Goal: Use online tool/utility: Utilize a website feature to perform a specific function

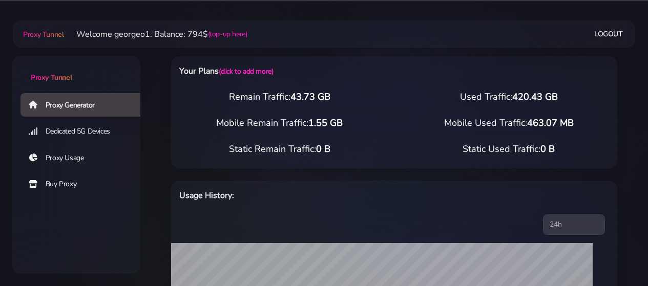
select select "US"
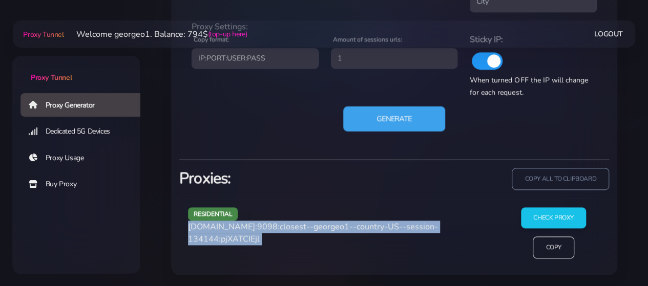
scroll to position [569, 0]
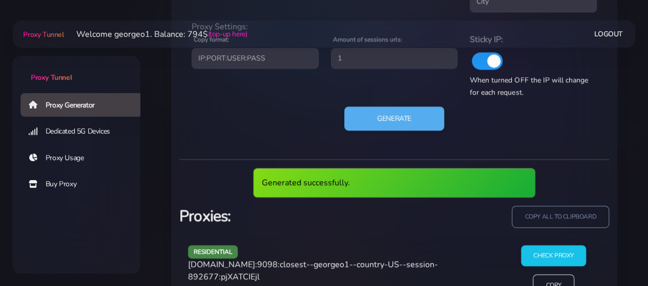
click at [223, 265] on span "[DOMAIN_NAME]:9098:closest--georgeo1--country-US--session-892677:pjXATCIEjl" at bounding box center [313, 271] width 250 height 24
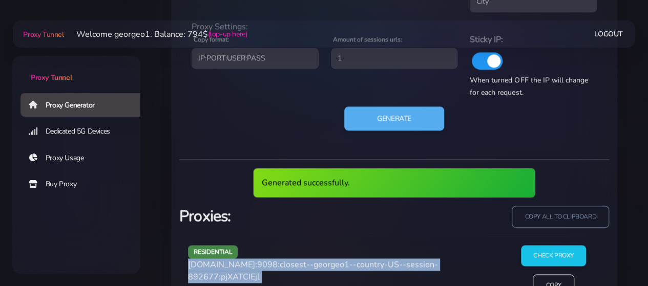
click at [223, 265] on span "[DOMAIN_NAME]:9098:closest--georgeo1--country-US--session-892677:pjXATCIEjl" at bounding box center [313, 271] width 250 height 24
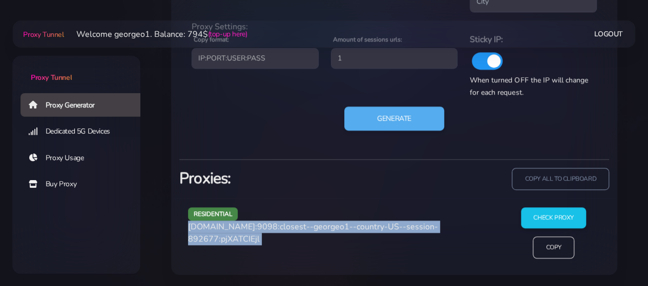
copy div "[DOMAIN_NAME]:9098:closest--georgeo1--country-US--session-892677:pjXATCIEjl"
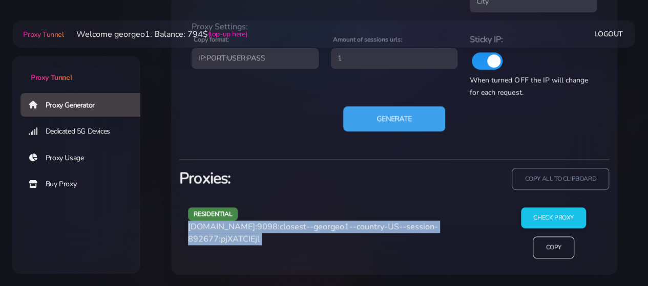
click at [387, 118] on button "Generate" at bounding box center [394, 118] width 102 height 25
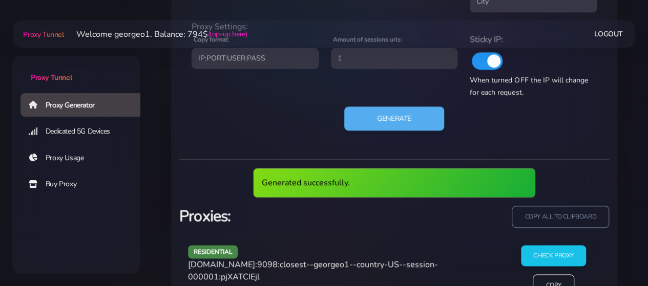
click at [230, 265] on span "[DOMAIN_NAME]:9098:closest--georgeo1--country-US--session-000001:pjXATCIEjl" at bounding box center [313, 271] width 250 height 24
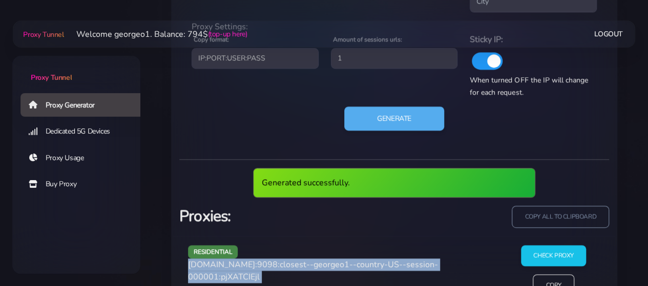
click at [230, 265] on span "[DOMAIN_NAME]:9098:closest--georgeo1--country-US--session-000001:pjXATCIEjl" at bounding box center [313, 271] width 250 height 24
copy div "[DOMAIN_NAME]:9098:closest--georgeo1--country-US--session-000001:pjXATCIEjl"
